Goal: Information Seeking & Learning: Learn about a topic

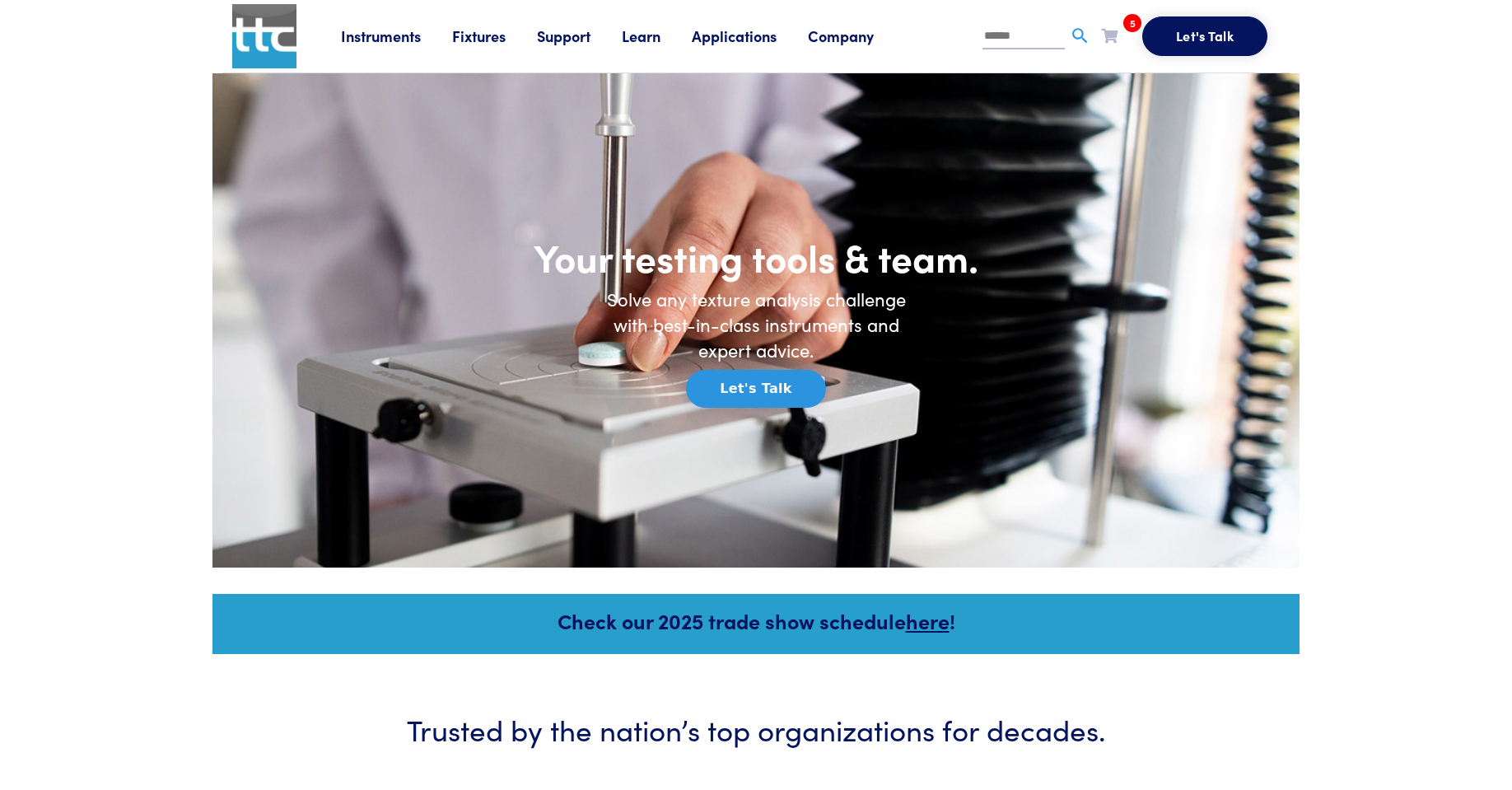
click at [269, 58] on img at bounding box center [264, 36] width 64 height 64
click at [660, 37] on link "Learn" at bounding box center [656, 36] width 70 height 21
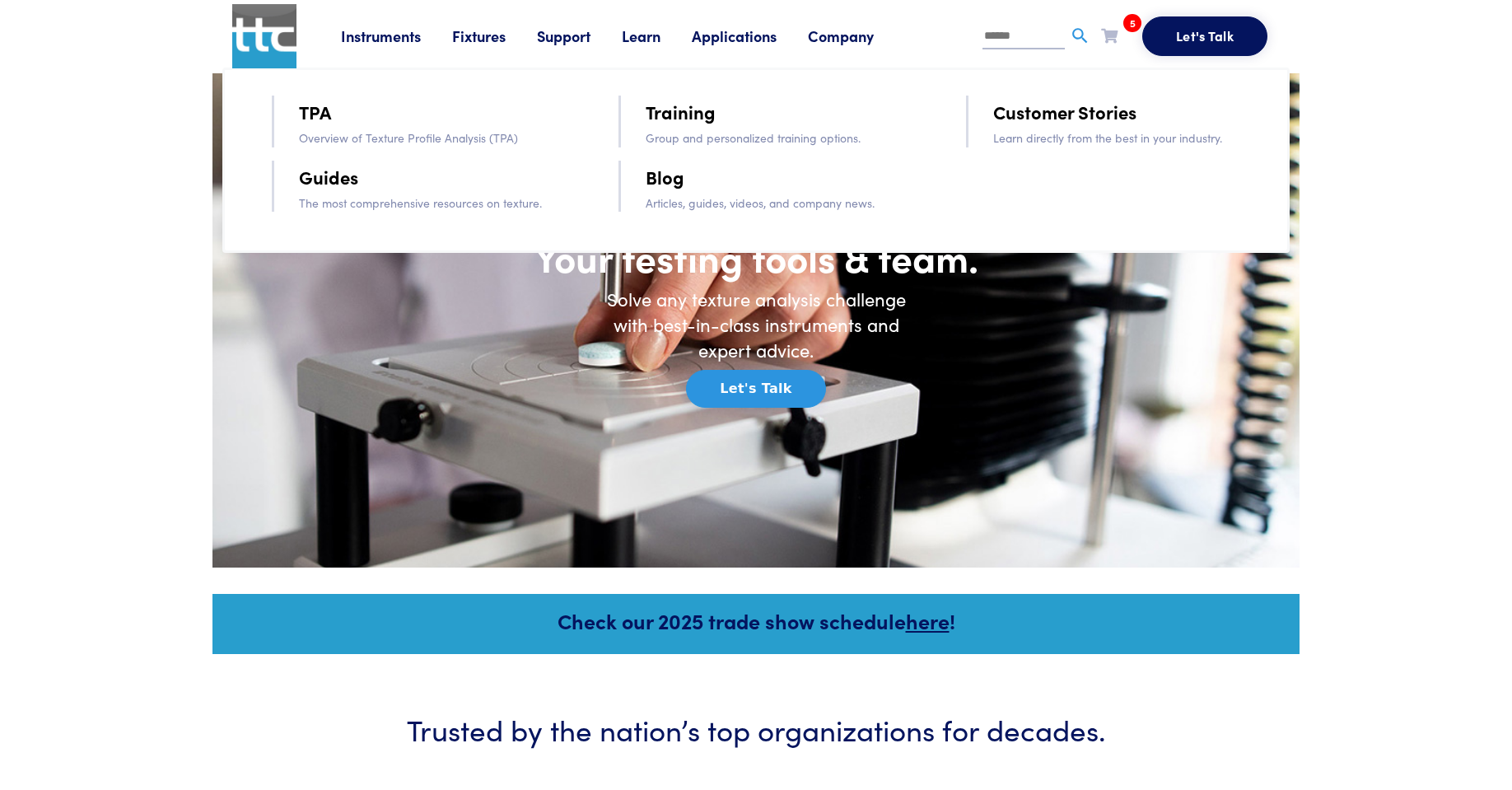
click at [677, 89] on ul "TPA Overview of Texture Profile Analysis (TPA) Guides The most comprehensive re…" at bounding box center [756, 159] width 1067 height 185
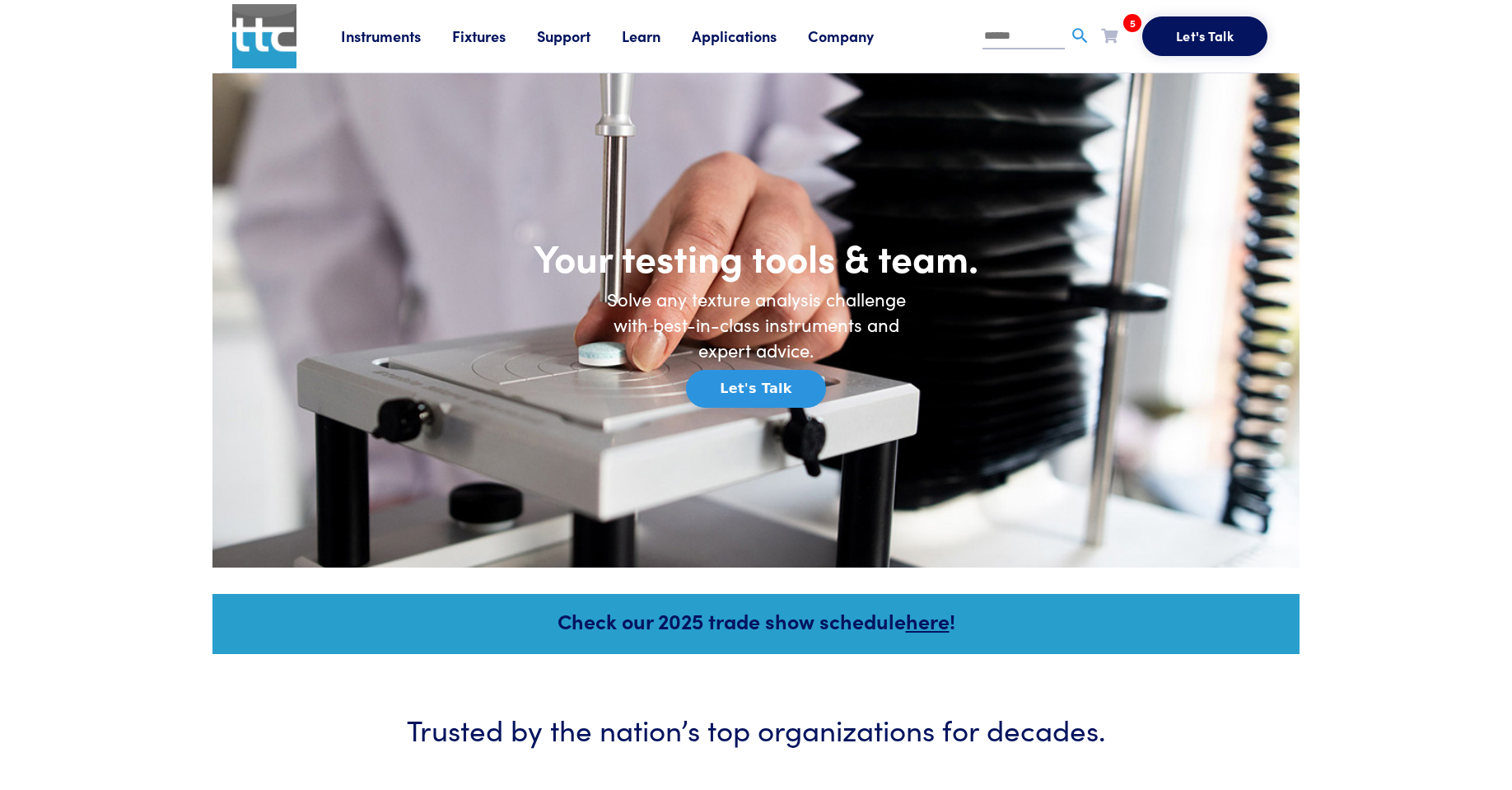
click at [636, 33] on link "Learn" at bounding box center [656, 36] width 70 height 21
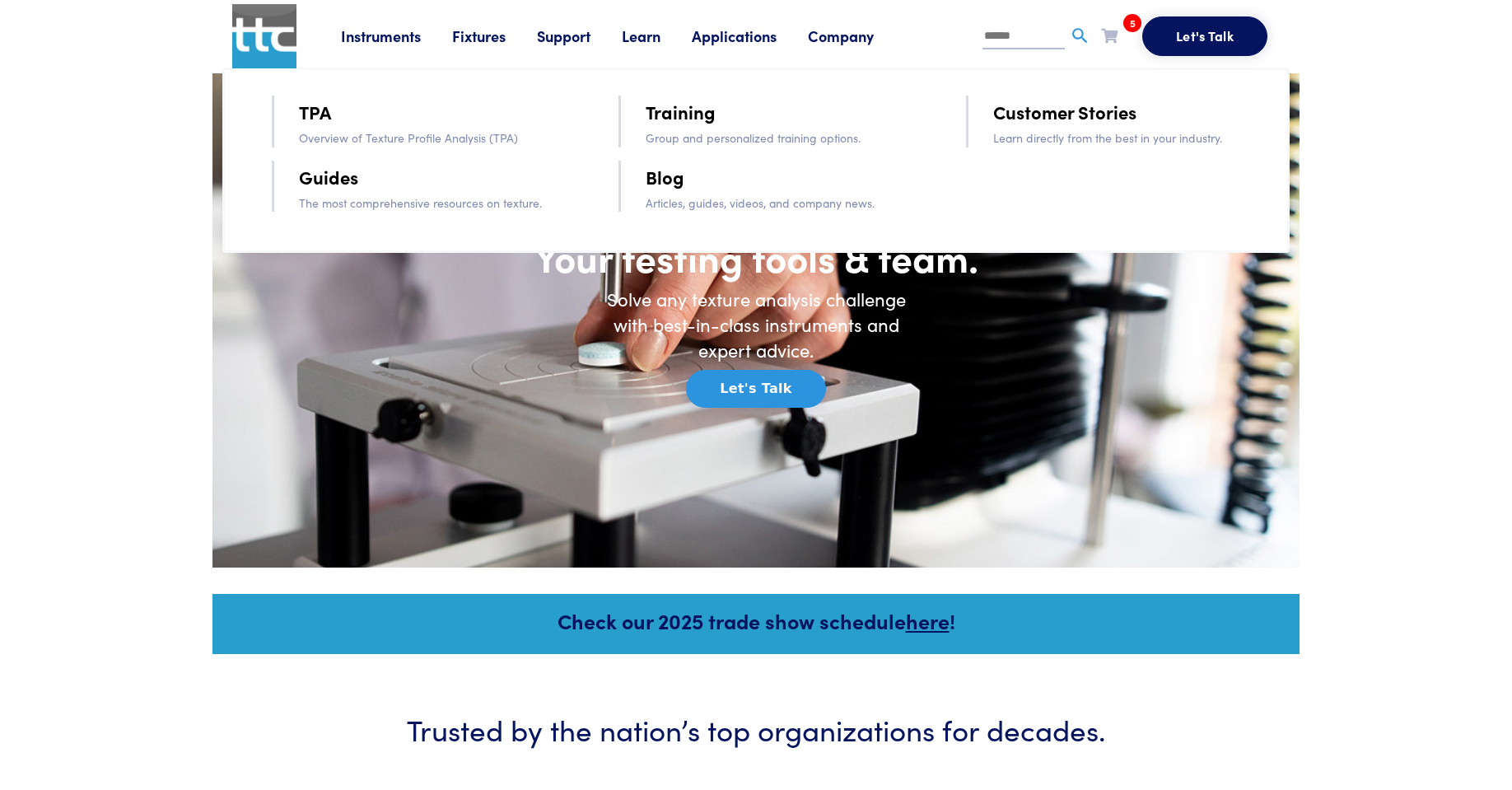
click at [679, 190] on link "Blog" at bounding box center [664, 177] width 38 height 29
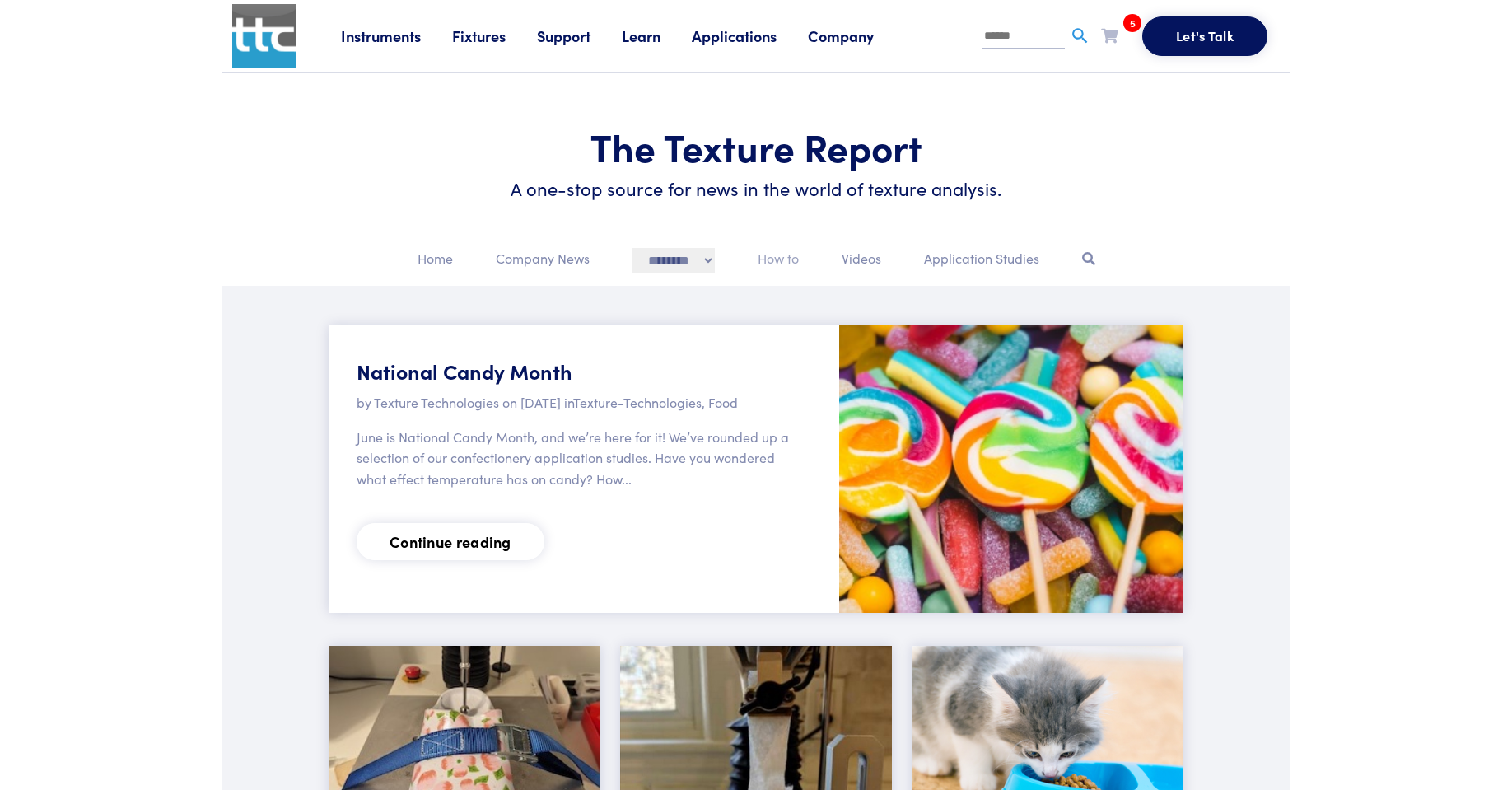
click at [775, 265] on p "How to" at bounding box center [777, 258] width 41 height 21
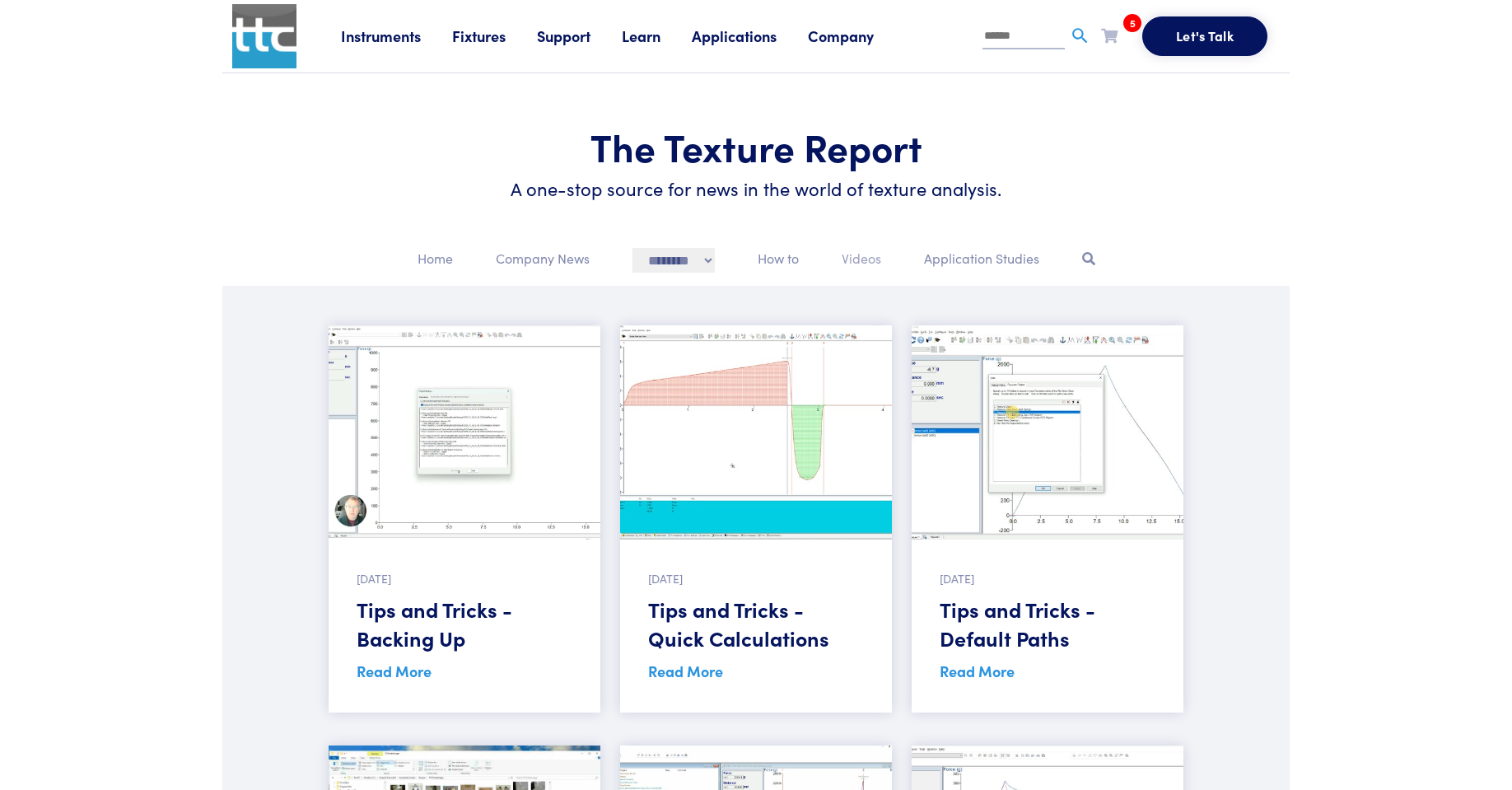
click at [872, 261] on p "Videos" at bounding box center [860, 258] width 39 height 21
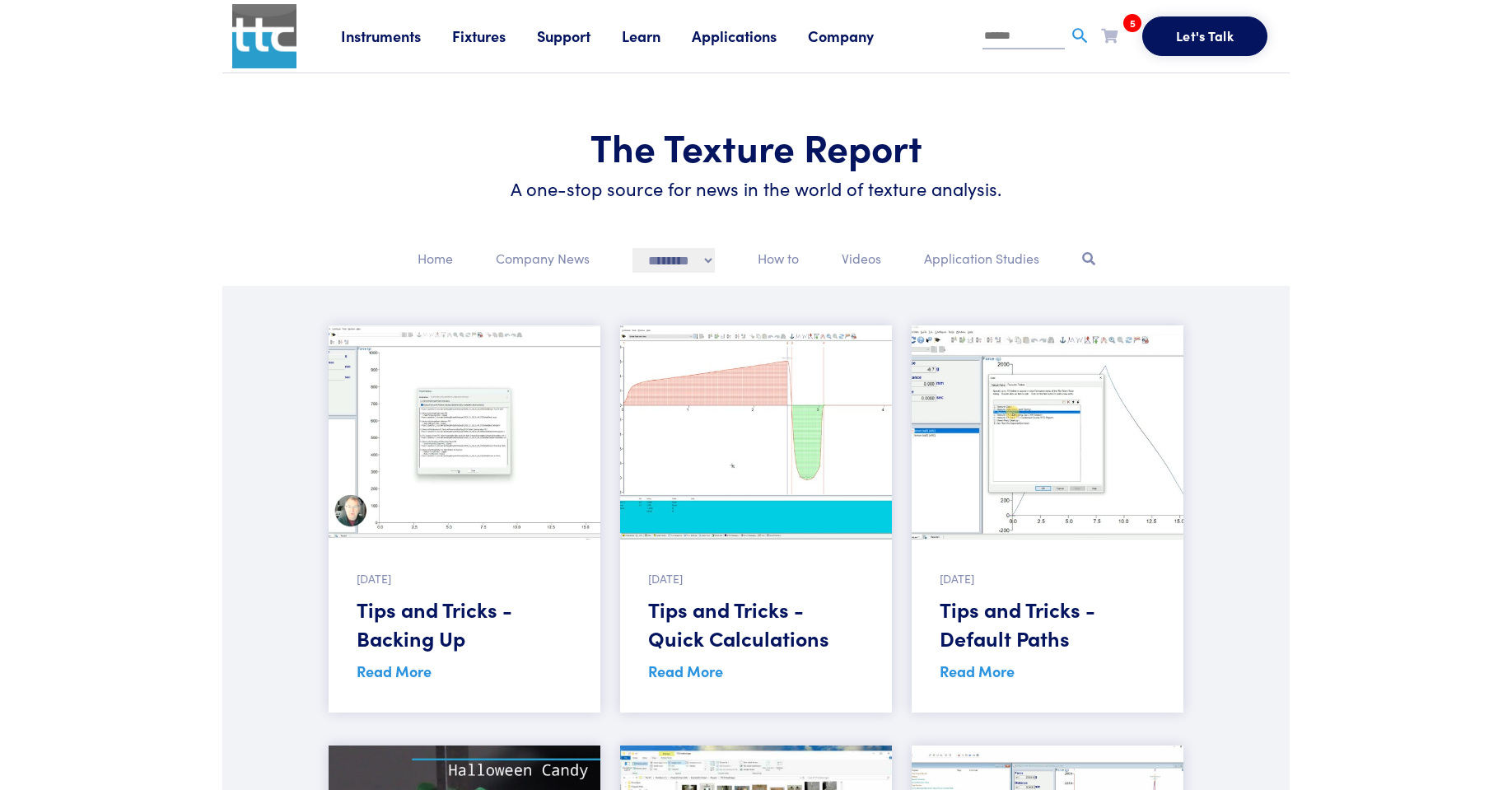
click at [747, 38] on link "Applications" at bounding box center [749, 36] width 116 height 21
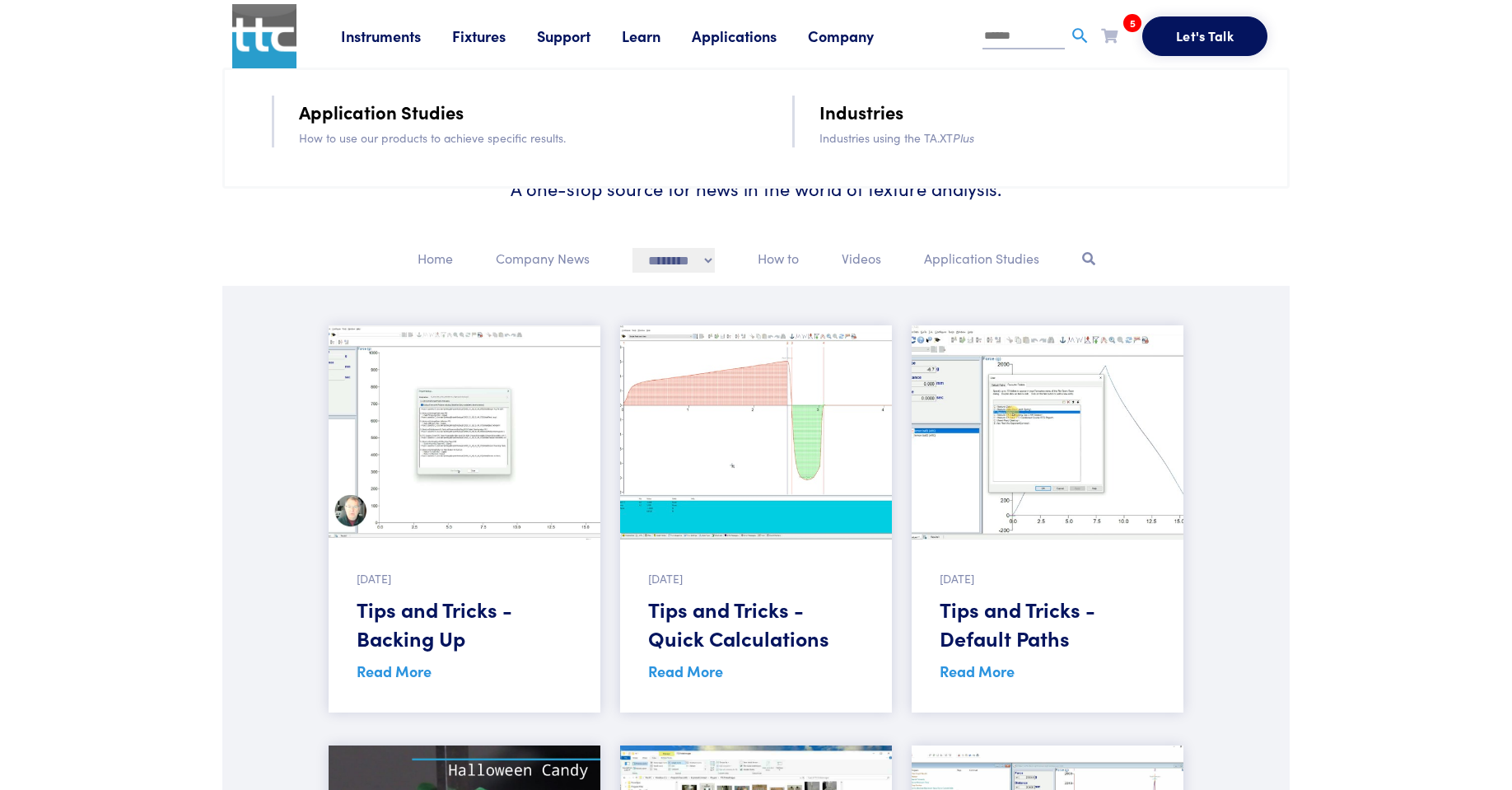
click at [640, 38] on link "Learn" at bounding box center [656, 36] width 70 height 21
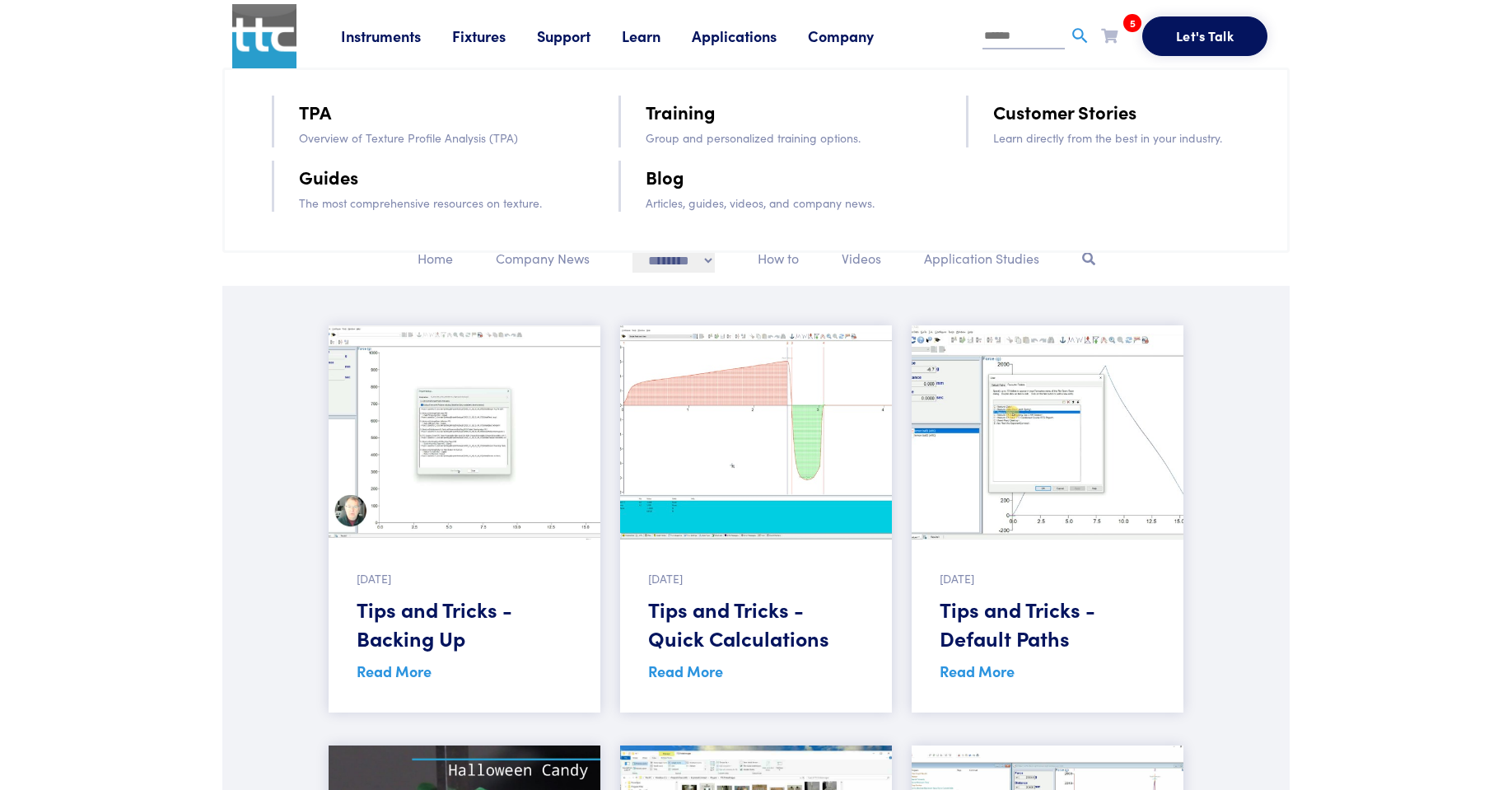
click at [569, 39] on link "Support" at bounding box center [579, 36] width 85 height 21
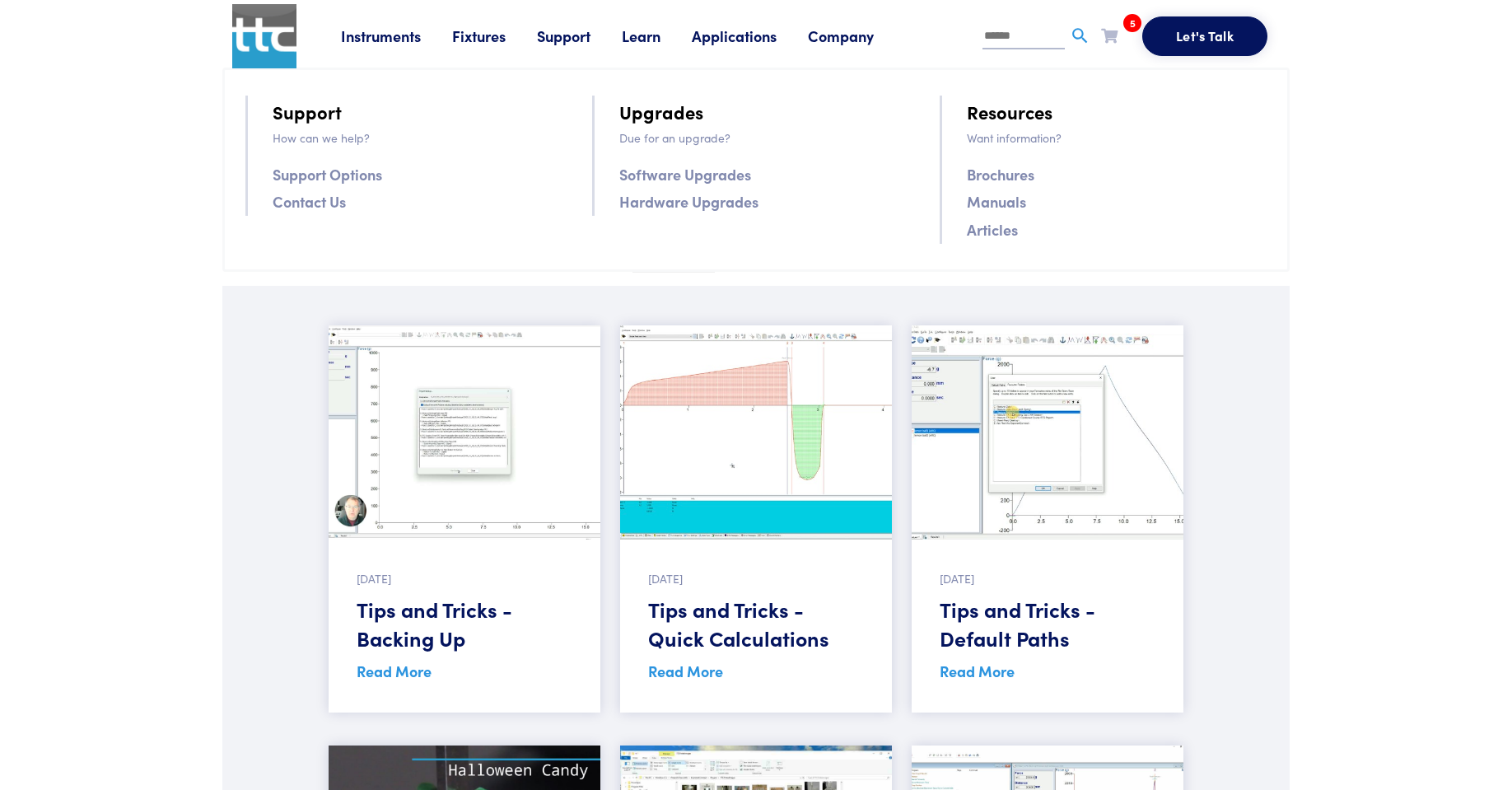
click at [999, 235] on link "Articles" at bounding box center [993, 230] width 51 height 24
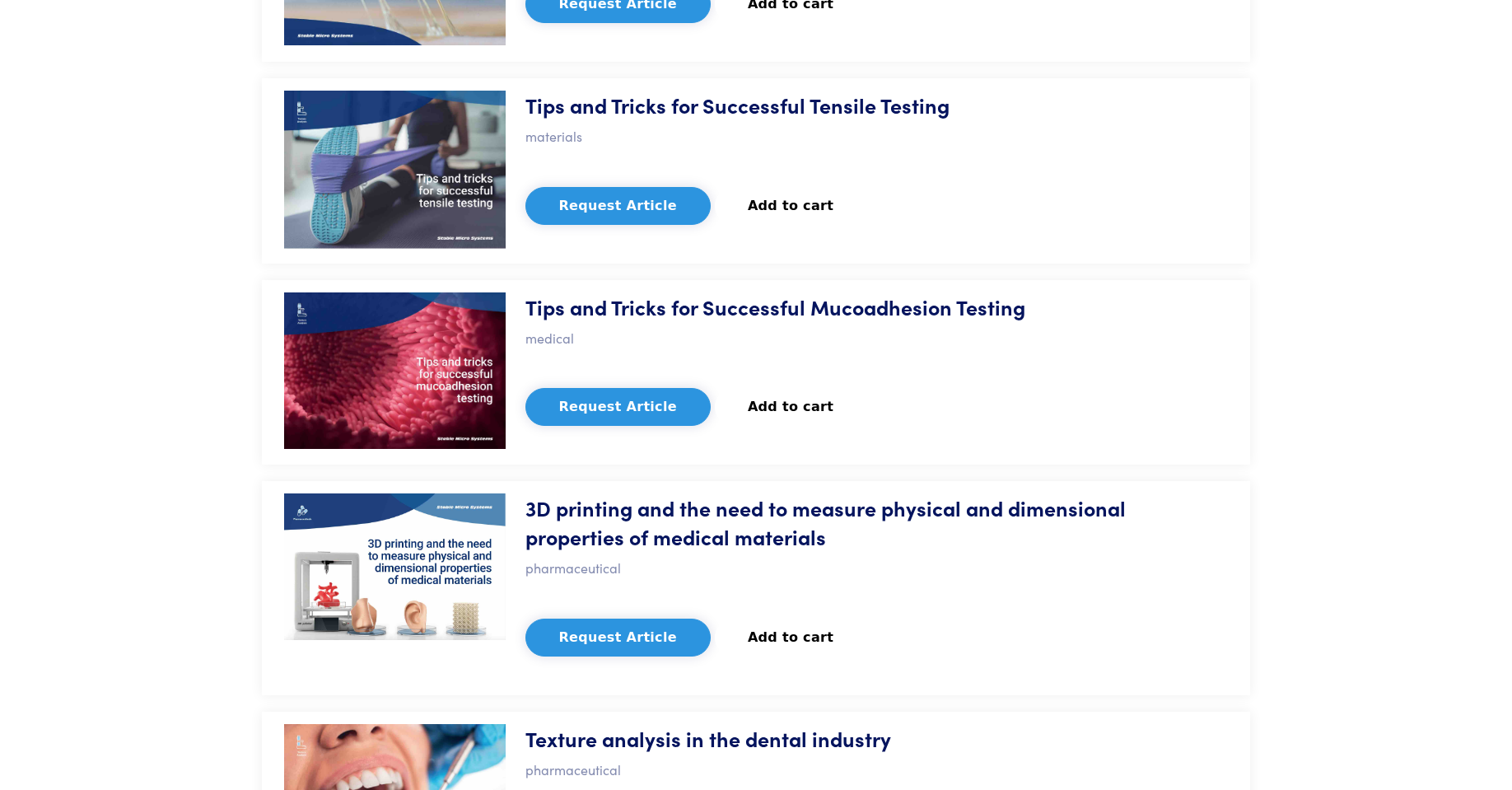
scroll to position [9236, 0]
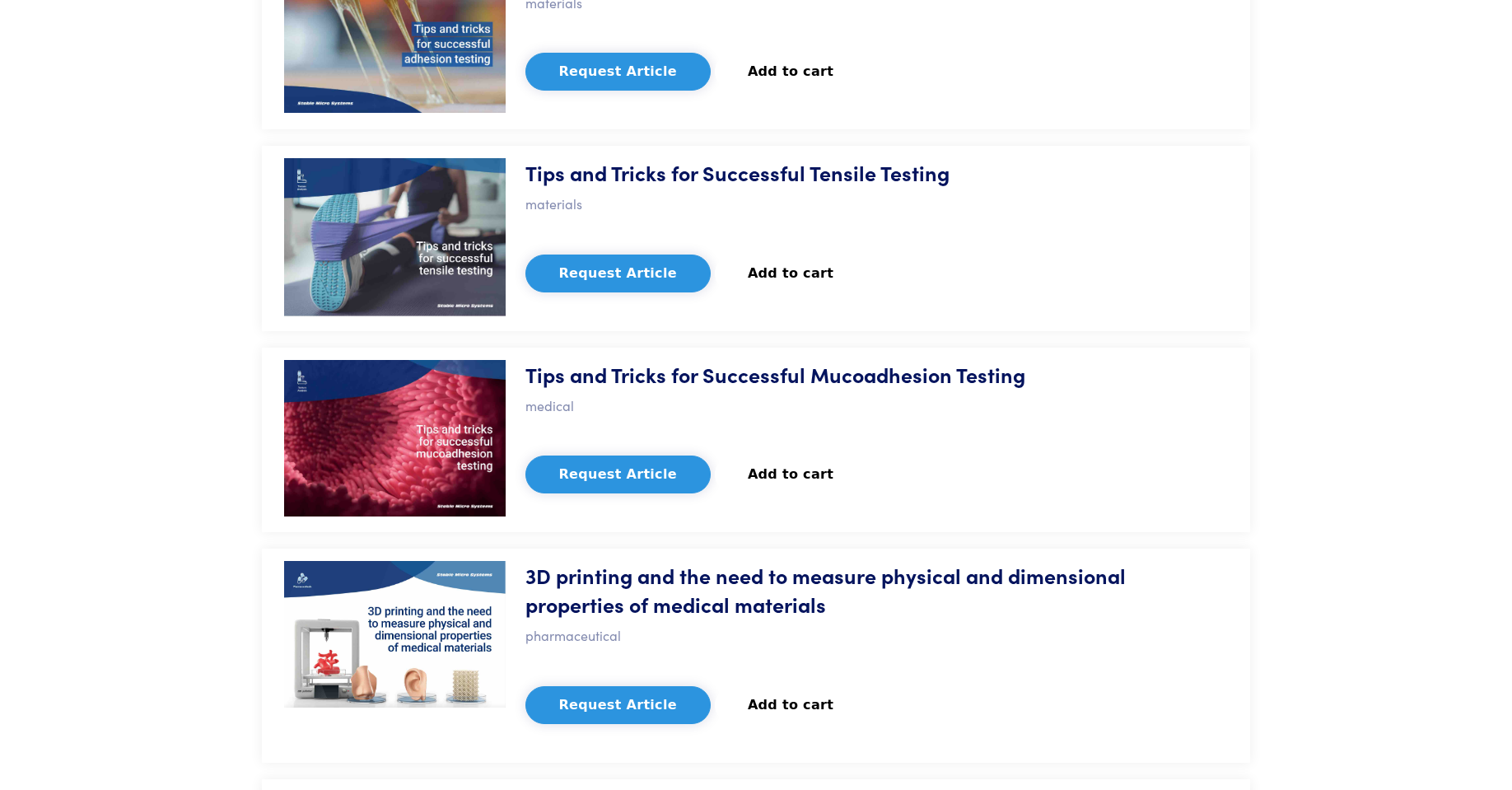
copy div "Adhesive tape testing: quantifying stickiness"
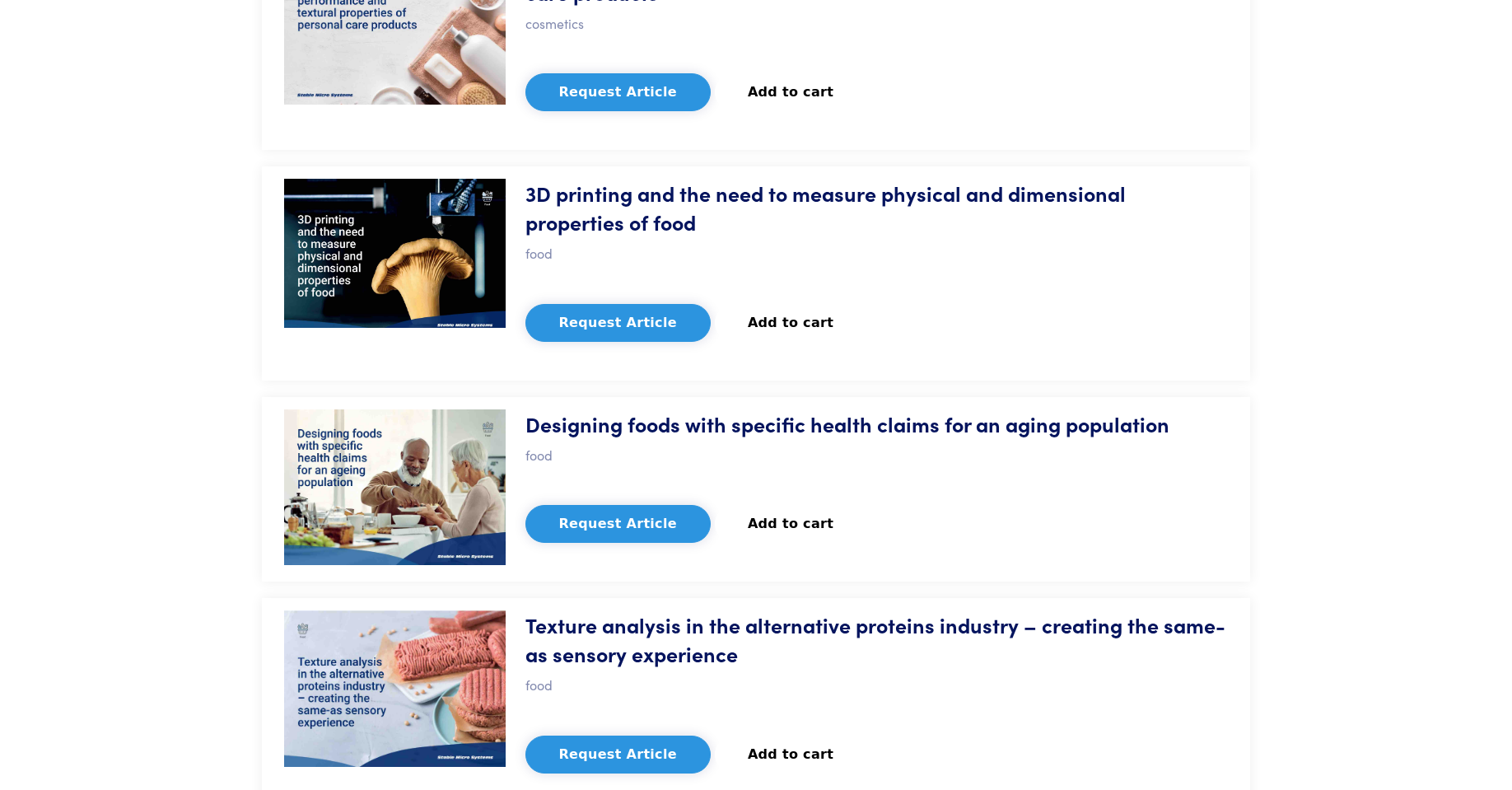
scroll to position [0, 0]
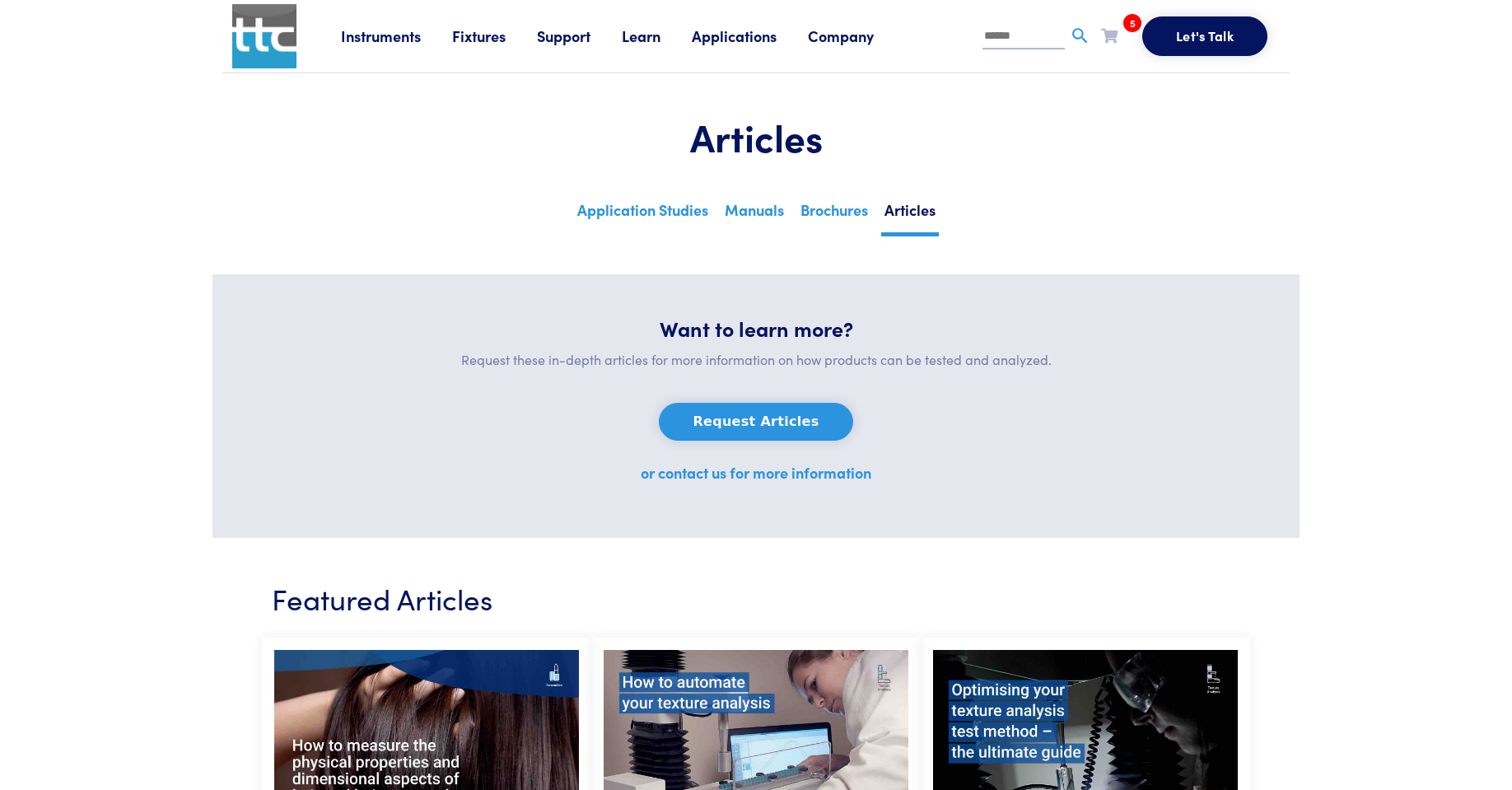
click at [499, 36] on link "Fixtures" at bounding box center [494, 36] width 85 height 21
click at [353, 111] on link "Probes & Fixtures" at bounding box center [331, 109] width 117 height 24
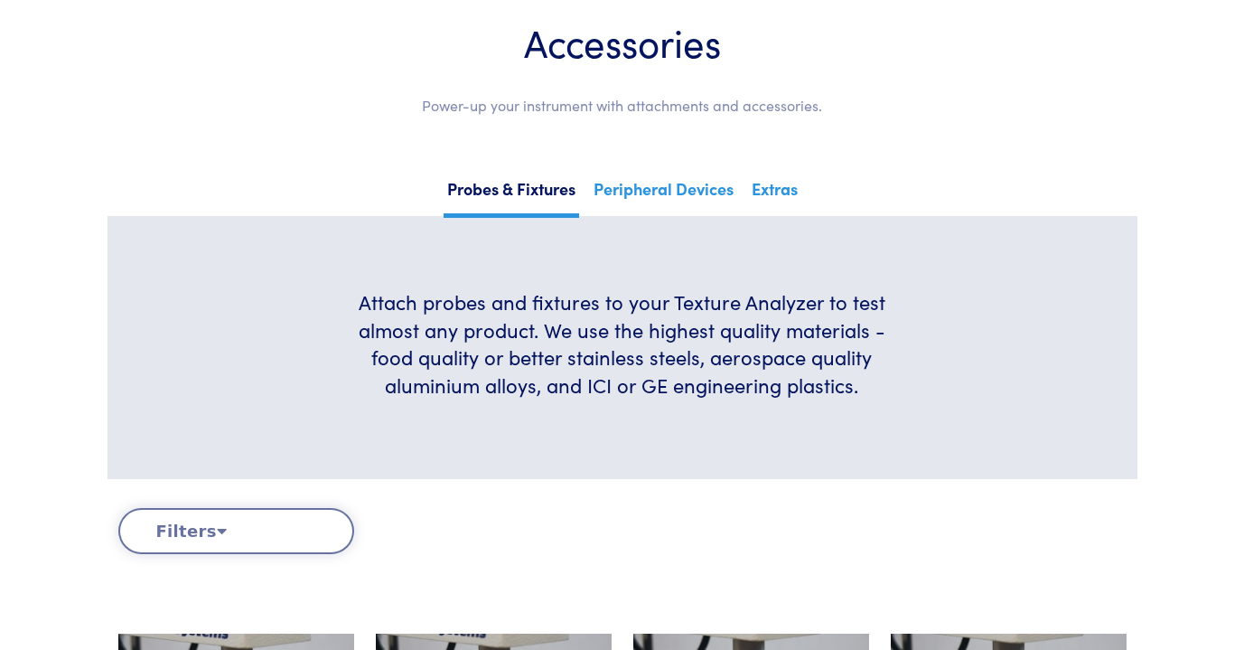
scroll to position [193, 0]
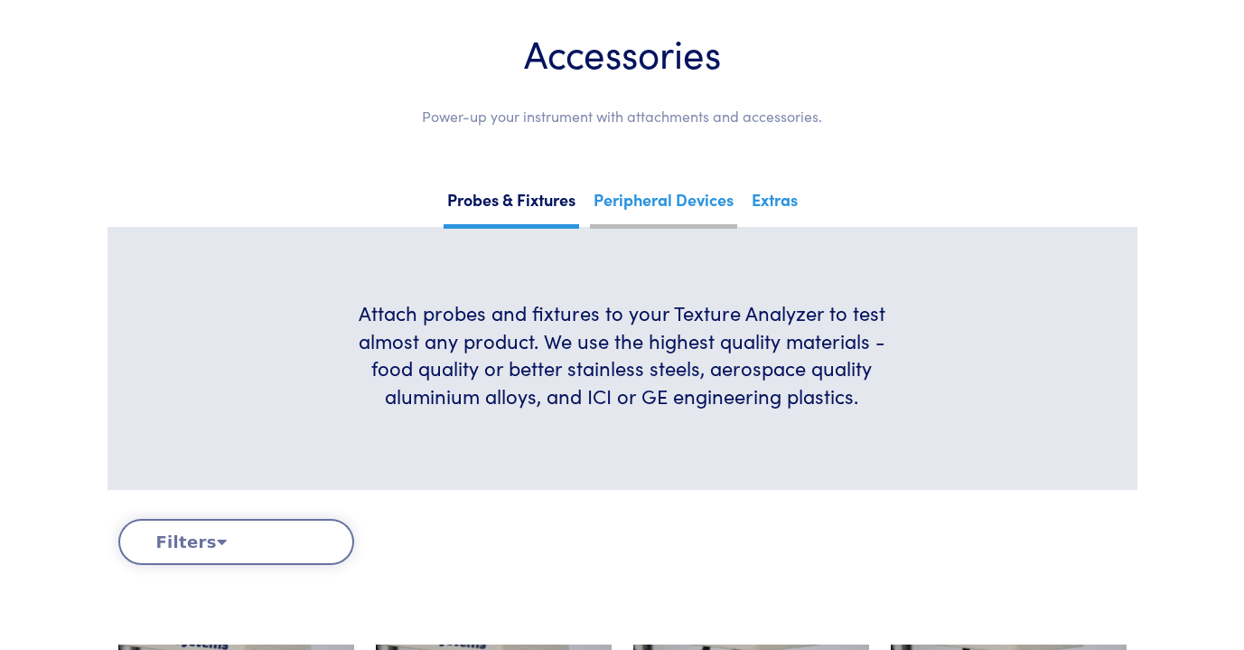
click at [687, 206] on link "Peripheral Devices" at bounding box center [663, 206] width 147 height 44
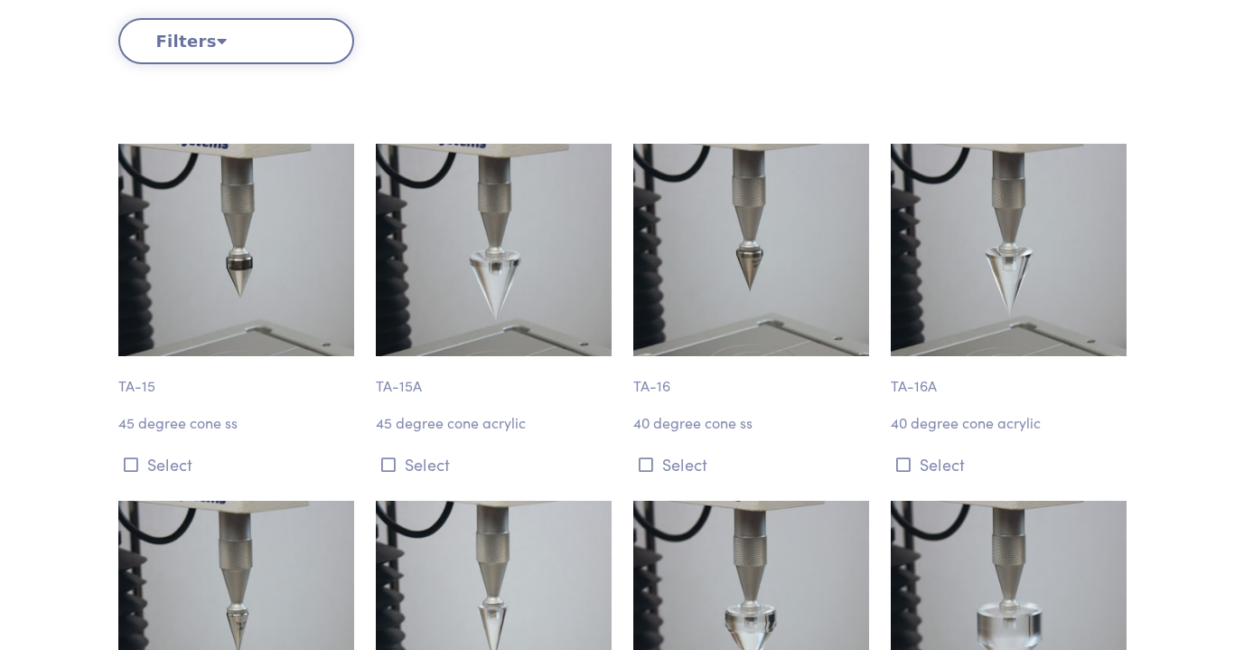
scroll to position [0, 0]
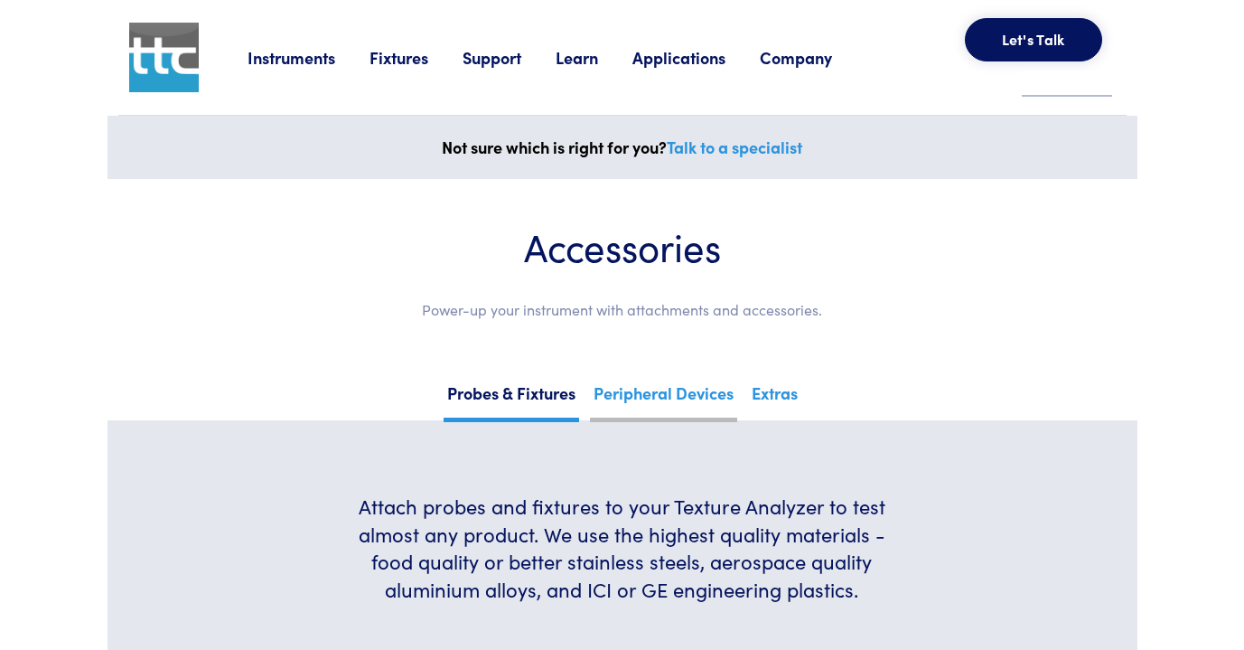
click at [693, 399] on link "Peripheral Devices" at bounding box center [663, 400] width 147 height 44
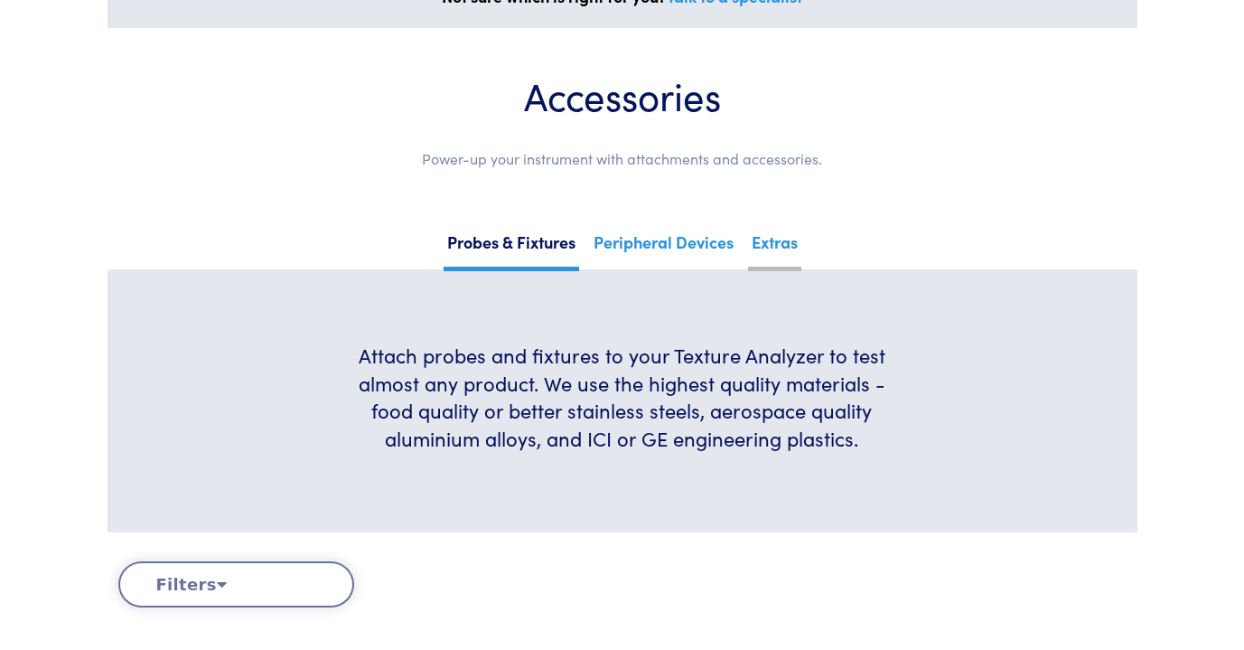
scroll to position [152, 0]
click at [776, 240] on link "Extras" at bounding box center [774, 248] width 53 height 44
